Goal: Check status: Check status

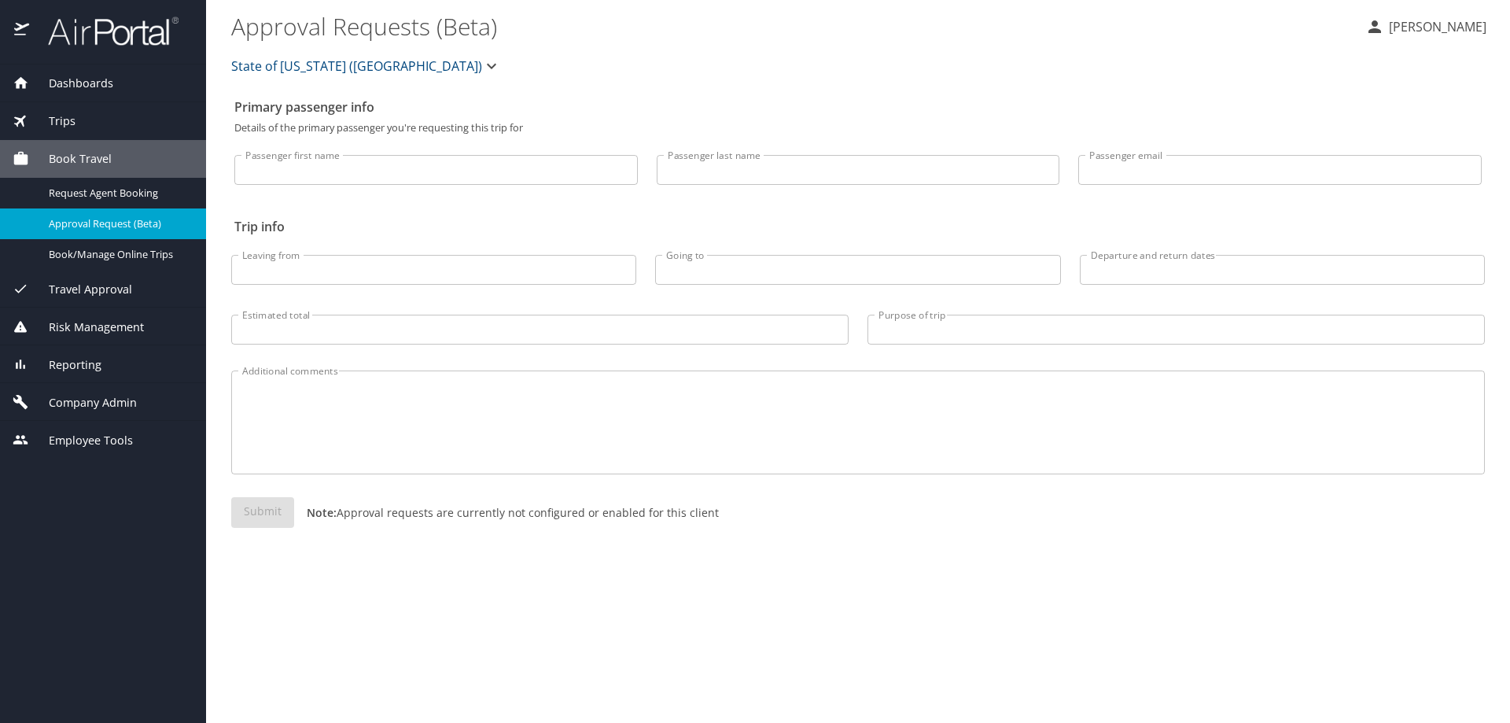
click at [104, 293] on span "Travel Approval" at bounding box center [80, 289] width 103 height 17
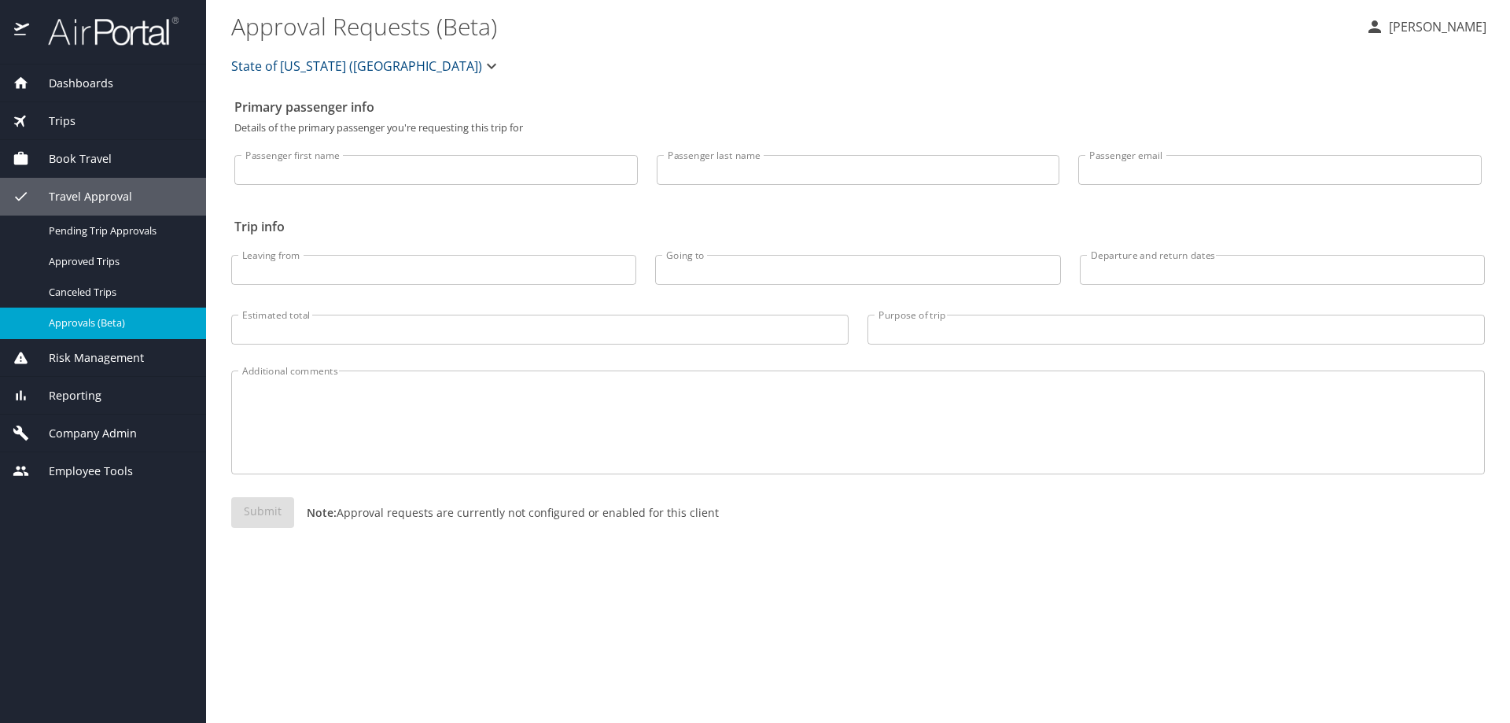
click at [105, 321] on span "Approvals (Beta)" at bounding box center [118, 322] width 138 height 15
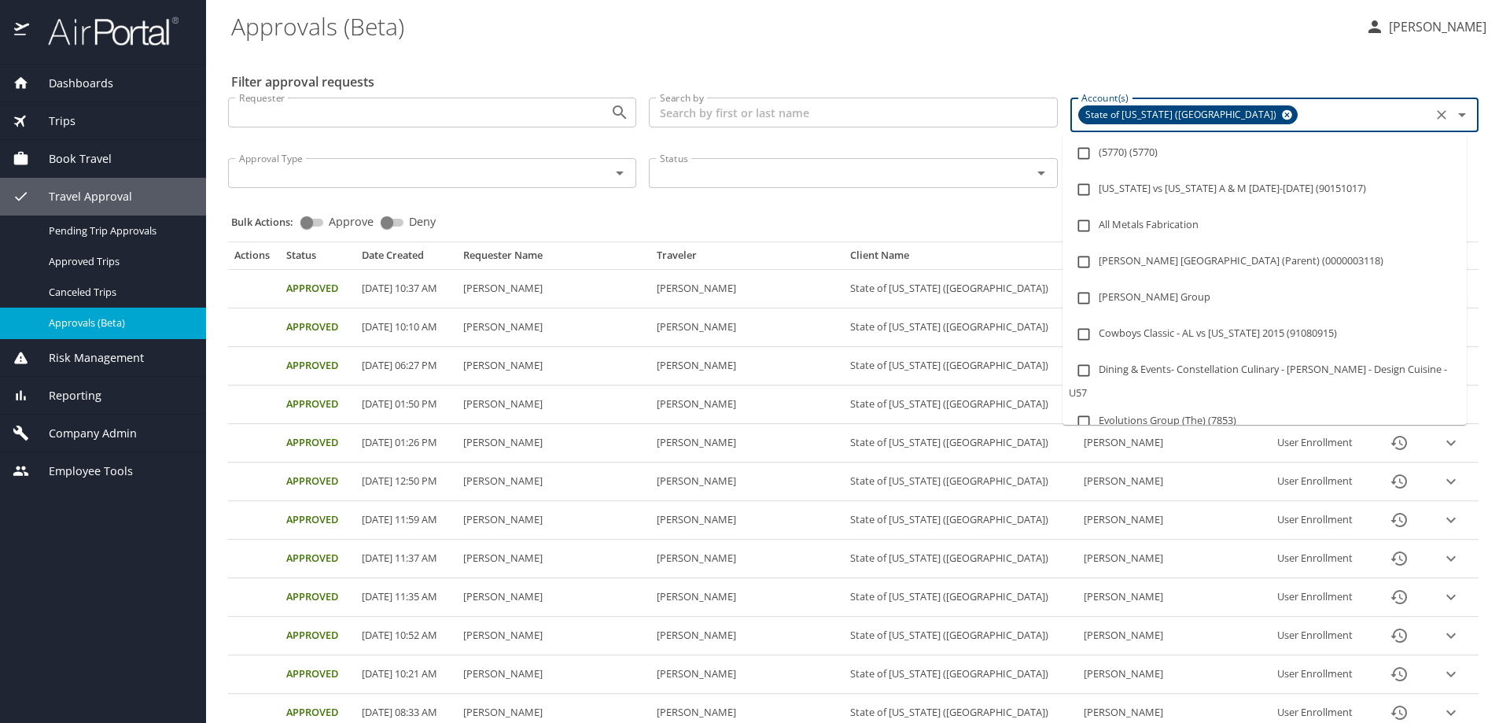
click at [1301, 111] on input "Account(s)" at bounding box center [1364, 115] width 127 height 20
type input "lsu a"
click at [1086, 261] on input "checkbox" at bounding box center [1084, 262] width 30 height 30
checkbox input "true"
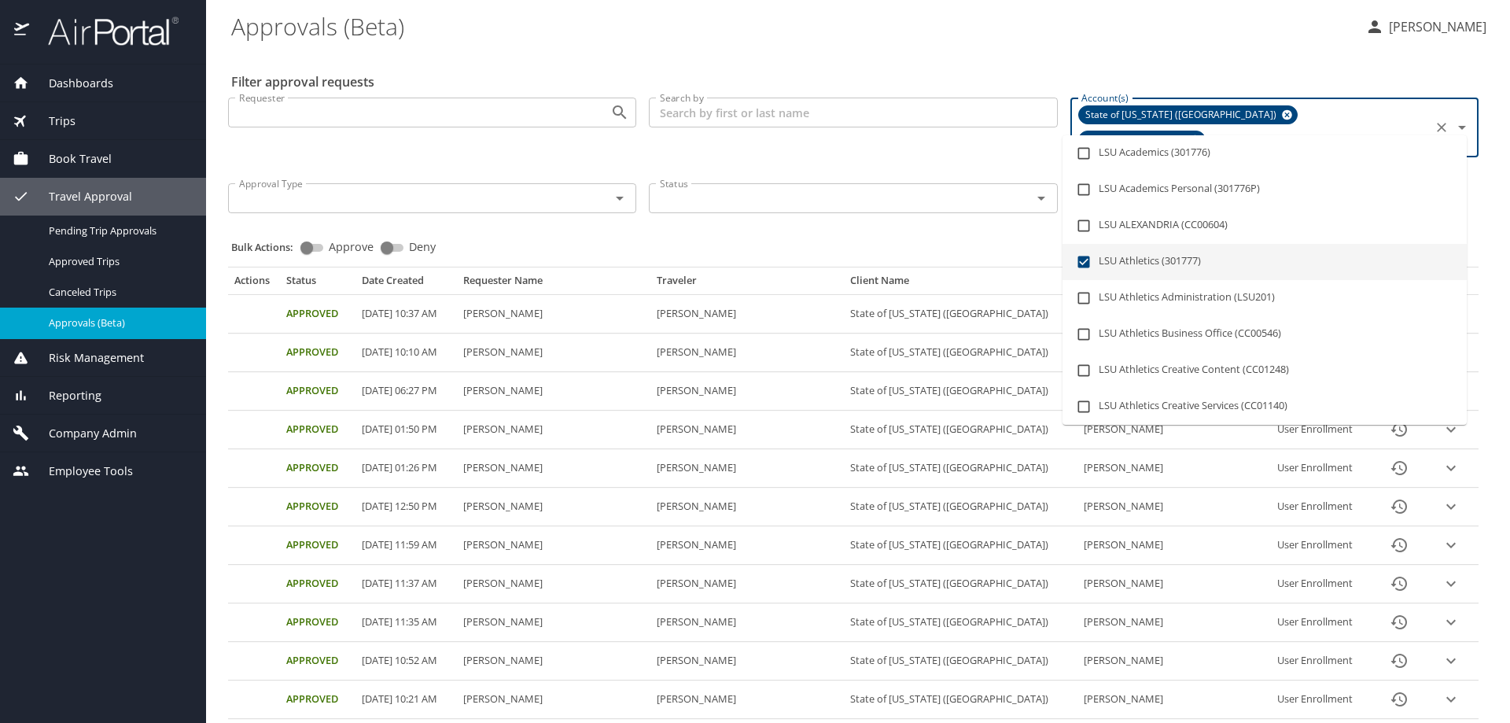
click at [1282, 112] on icon at bounding box center [1287, 115] width 10 height 10
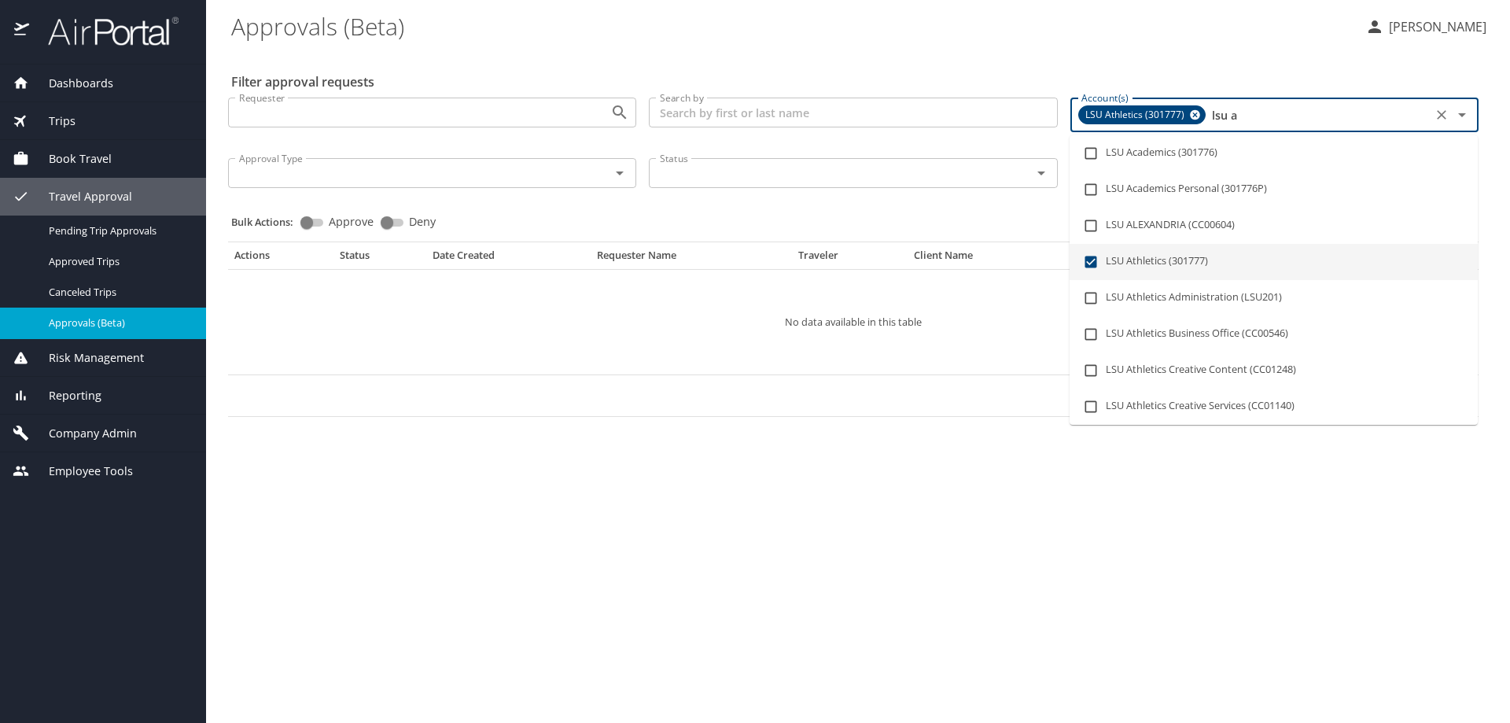
drag, startPoint x: 1208, startPoint y: 117, endPoint x: 1276, endPoint y: 115, distance: 68.5
click at [1276, 115] on input "lsu a" at bounding box center [1318, 115] width 219 height 20
checkbox input "false"
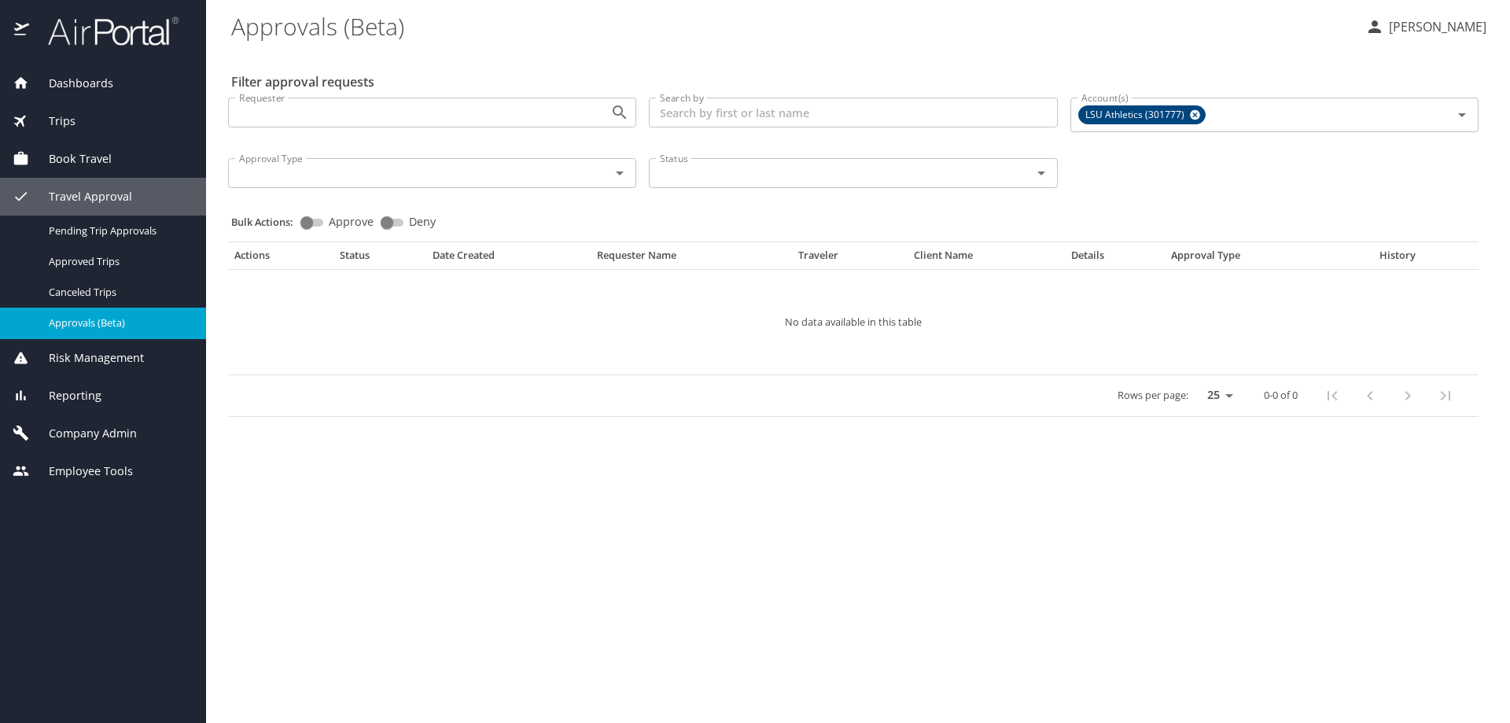
click at [520, 19] on \(Beta\) "Approvals (Beta)" at bounding box center [792, 26] width 1122 height 49
